Goal: Transaction & Acquisition: Purchase product/service

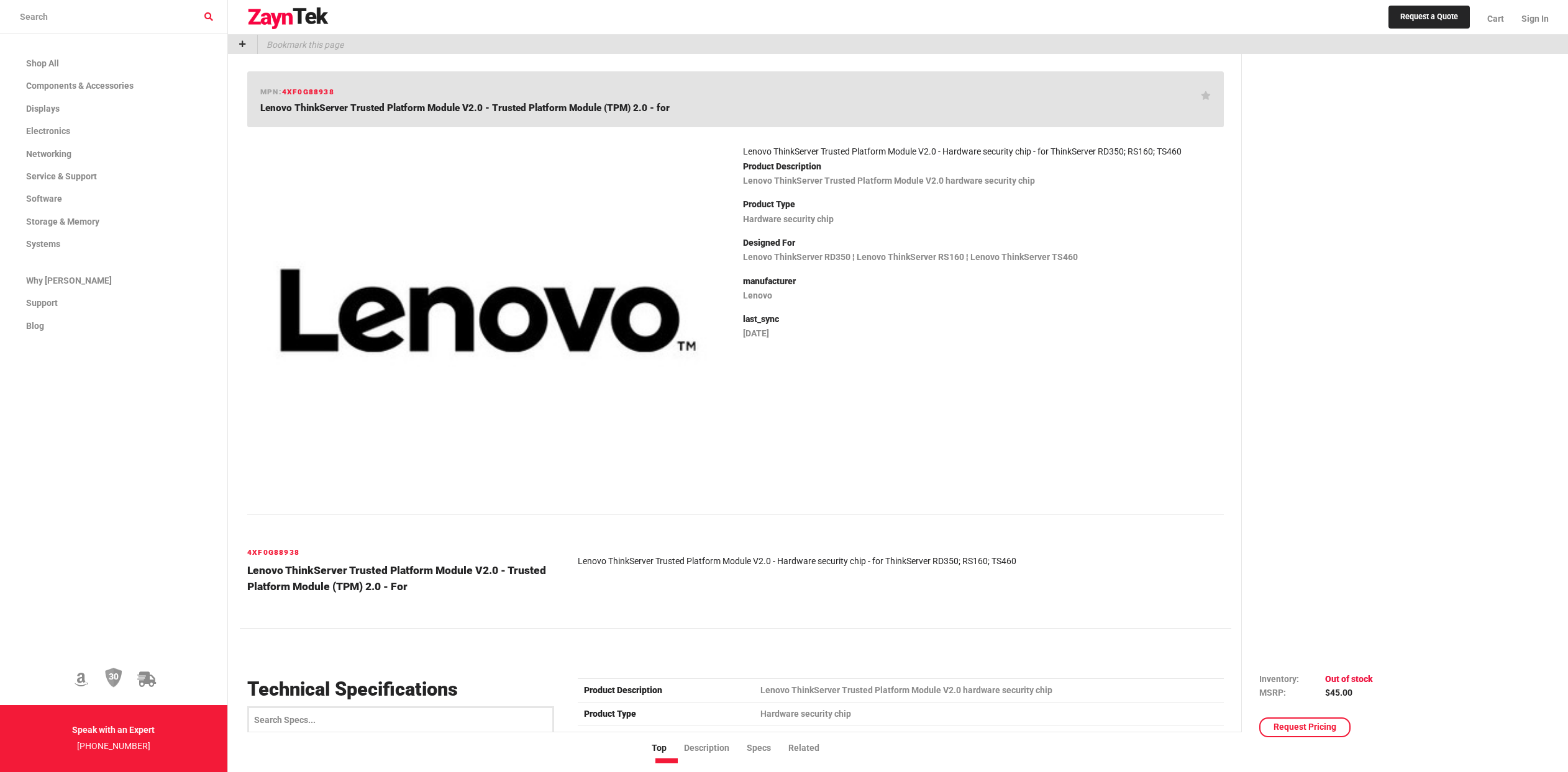
click at [1381, 472] on div at bounding box center [1390, 450] width 263 height 775
click at [1392, 448] on div at bounding box center [1390, 450] width 263 height 775
click at [1388, 425] on div at bounding box center [1390, 450] width 263 height 775
click at [1389, 425] on div at bounding box center [1390, 450] width 263 height 775
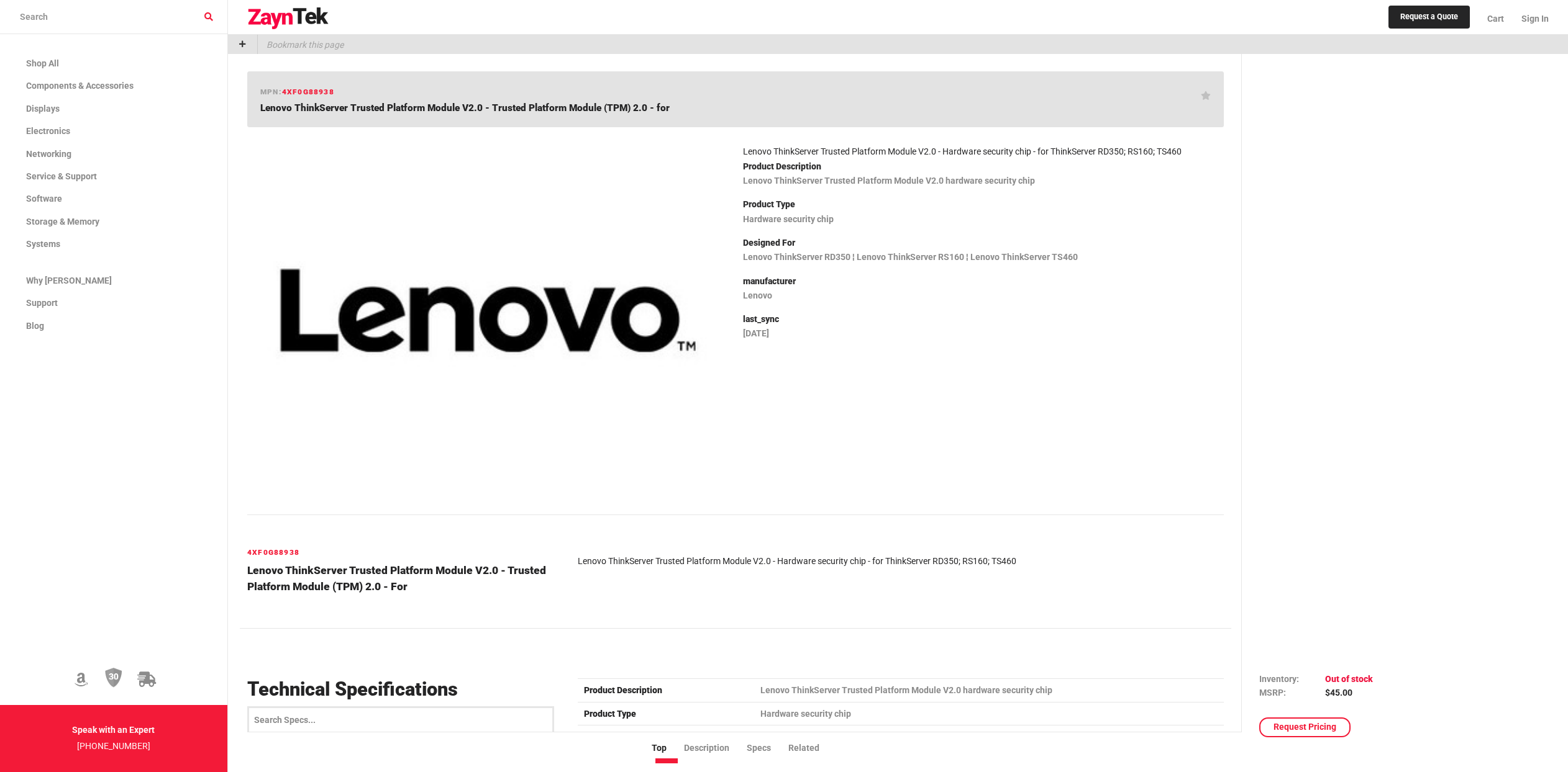
click at [1390, 416] on div at bounding box center [1390, 450] width 263 height 775
click at [1390, 409] on div at bounding box center [1390, 450] width 263 height 775
click at [1385, 384] on div at bounding box center [1390, 450] width 263 height 775
click at [1375, 389] on div at bounding box center [1390, 450] width 263 height 775
click at [1171, 394] on div "Lenovo ThinkServer Trusted Platform Module V2.0 - Hardware security chip - for …" at bounding box center [983, 329] width 496 height 385
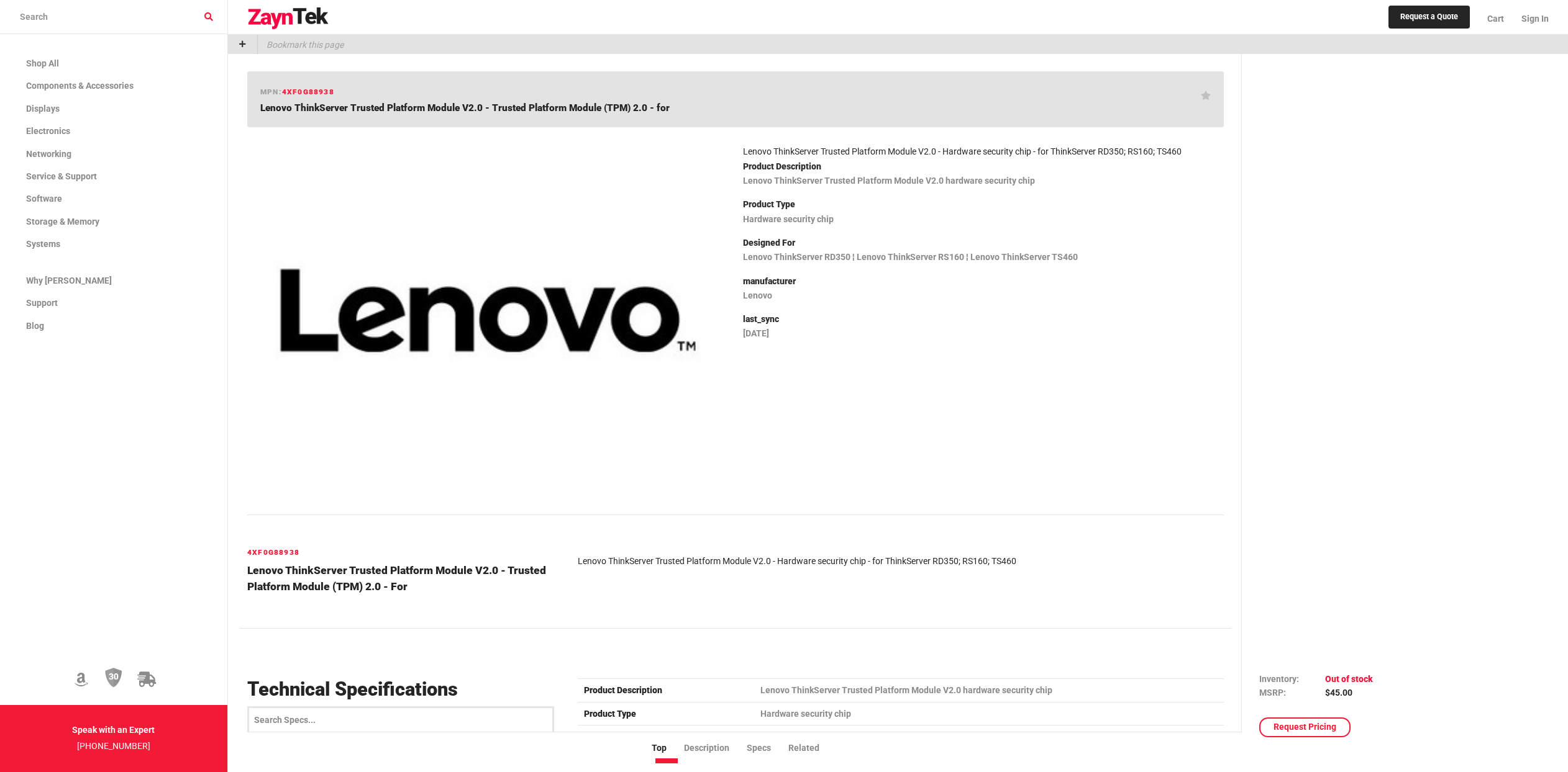
drag, startPoint x: 1125, startPoint y: 411, endPoint x: 1137, endPoint y: 439, distance: 30.5
